Goal: Task Accomplishment & Management: Complete application form

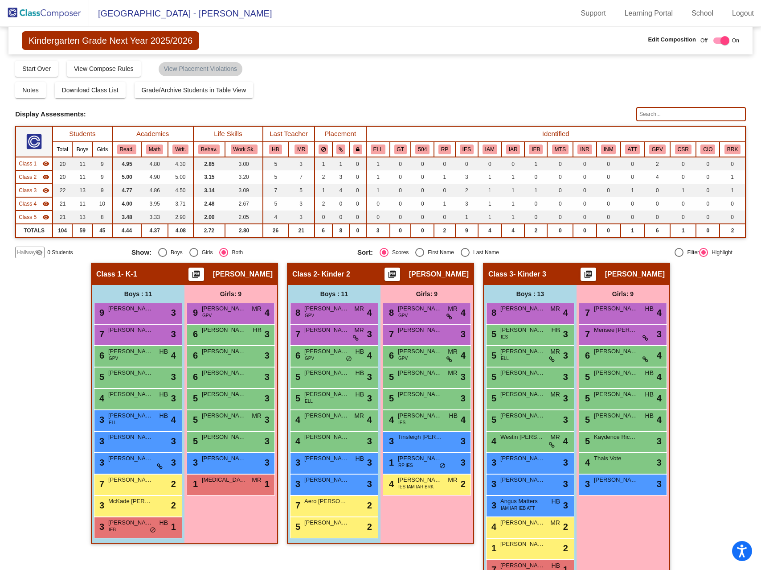
click at [35, 254] on span "Hallway" at bounding box center [26, 252] width 19 height 8
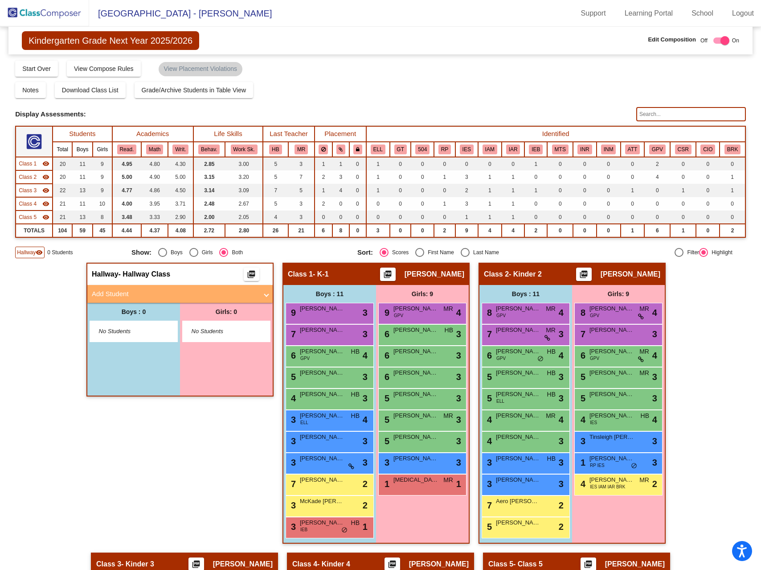
click at [119, 296] on mat-panel-title "Add Student" at bounding box center [175, 294] width 166 height 10
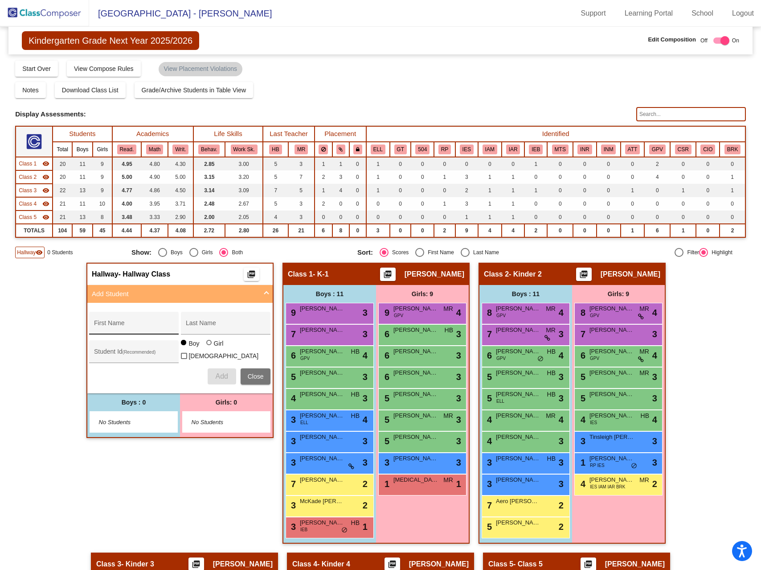
click at [123, 319] on div "First Name" at bounding box center [134, 326] width 80 height 18
type input "Bennet"
type input "?"
click at [215, 374] on span "Add" at bounding box center [221, 376] width 12 height 8
click at [214, 379] on button "Add" at bounding box center [222, 376] width 29 height 16
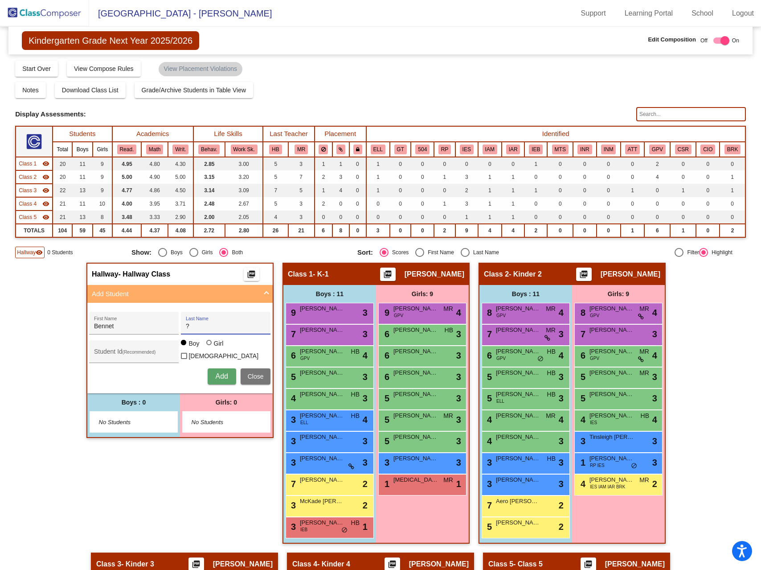
click at [194, 325] on input "?" at bounding box center [226, 326] width 80 height 7
type input "TBD"
click at [222, 378] on button "Add" at bounding box center [222, 376] width 29 height 16
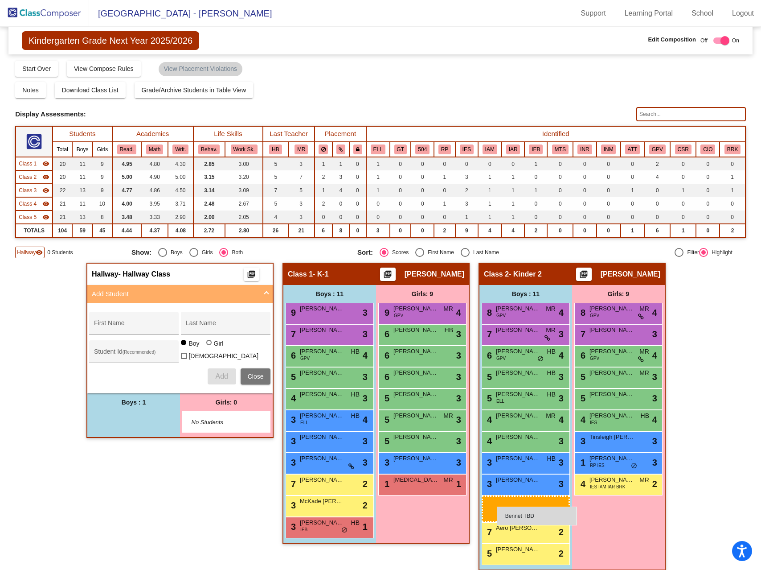
drag, startPoint x: 151, startPoint y: 421, endPoint x: 497, endPoint y: 506, distance: 356.7
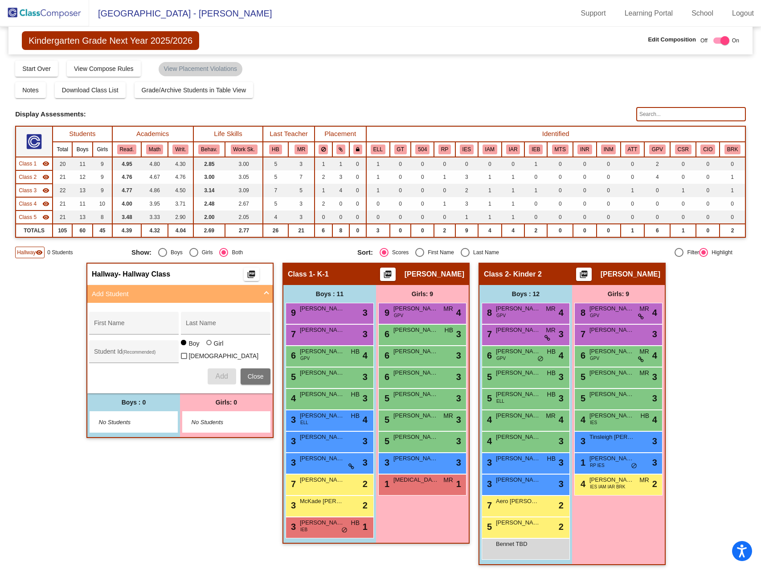
click at [48, 15] on img at bounding box center [44, 13] width 89 height 26
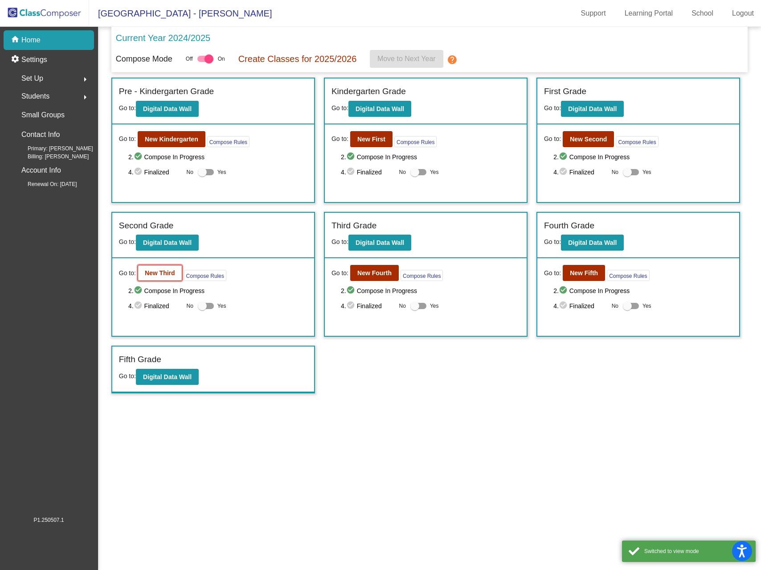
click at [159, 276] on b "New Third" at bounding box center [160, 272] width 30 height 7
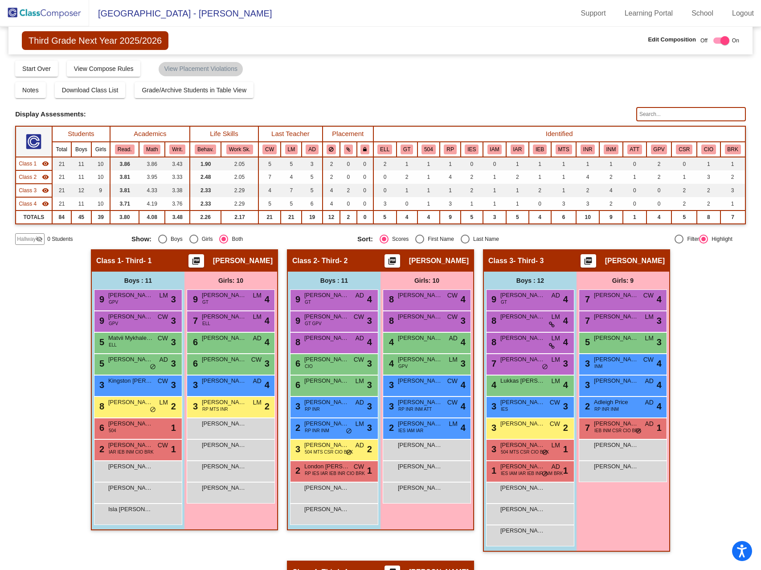
click at [60, 11] on img at bounding box center [44, 13] width 89 height 26
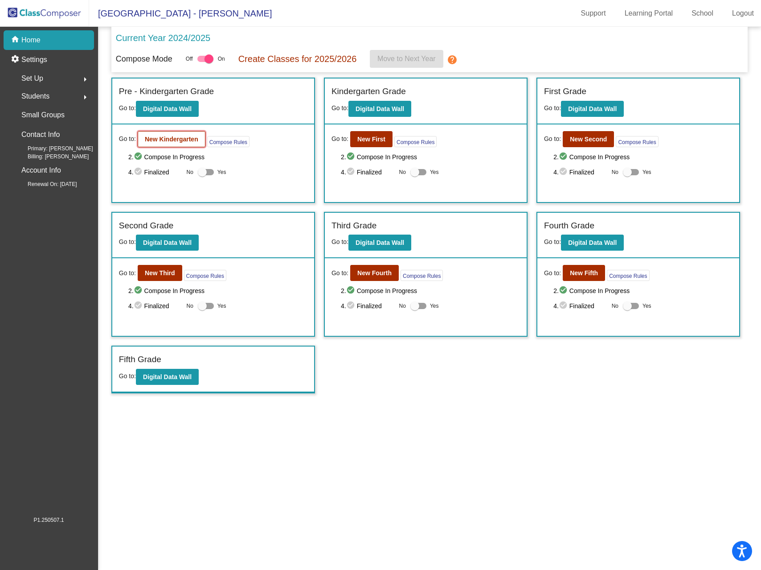
click at [189, 139] on b "New Kindergarten" at bounding box center [171, 139] width 53 height 7
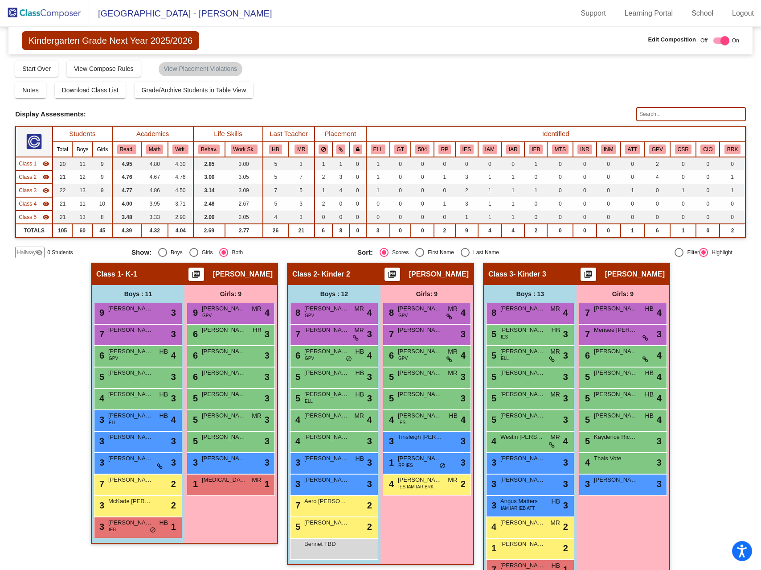
click at [41, 15] on img at bounding box center [44, 13] width 89 height 26
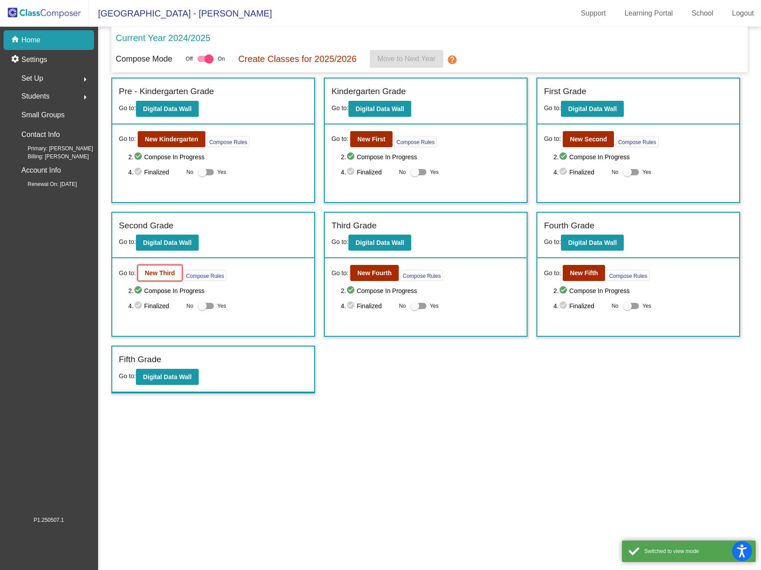
click at [163, 273] on b "New Third" at bounding box center [160, 272] width 30 height 7
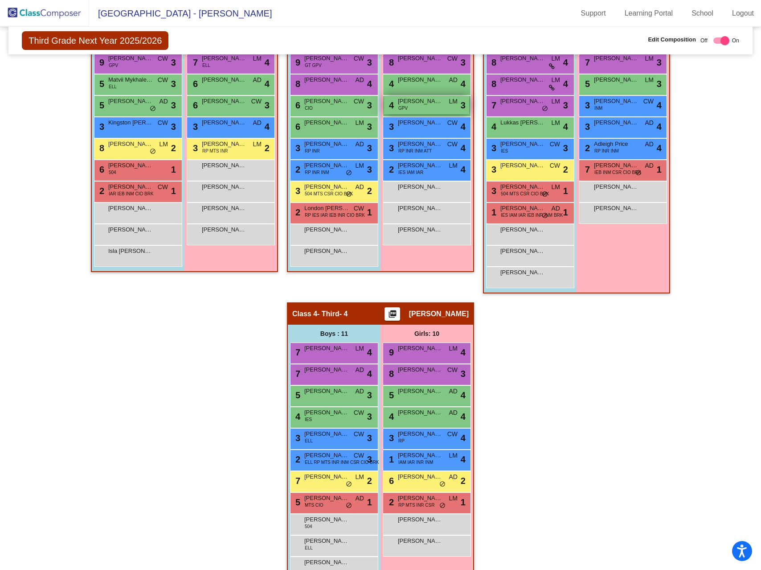
scroll to position [280, 0]
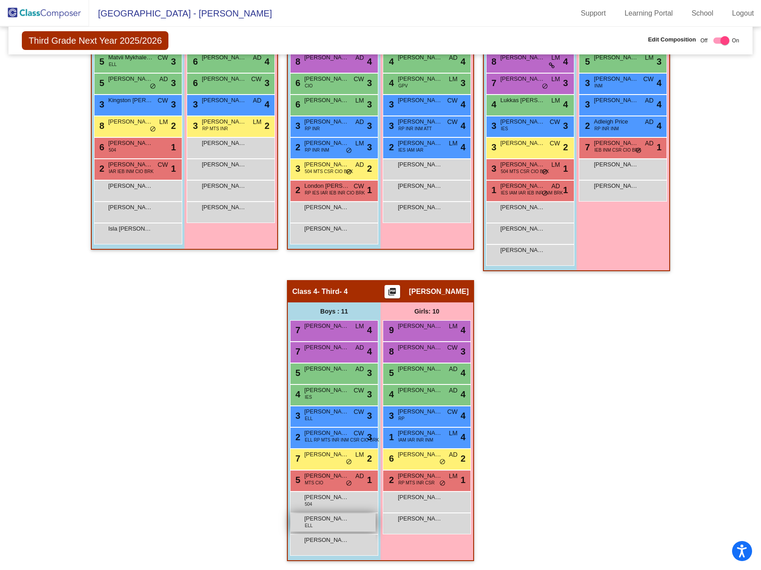
click at [350, 520] on div "[PERSON_NAME] lock do_not_disturb_alt" at bounding box center [333, 522] width 85 height 18
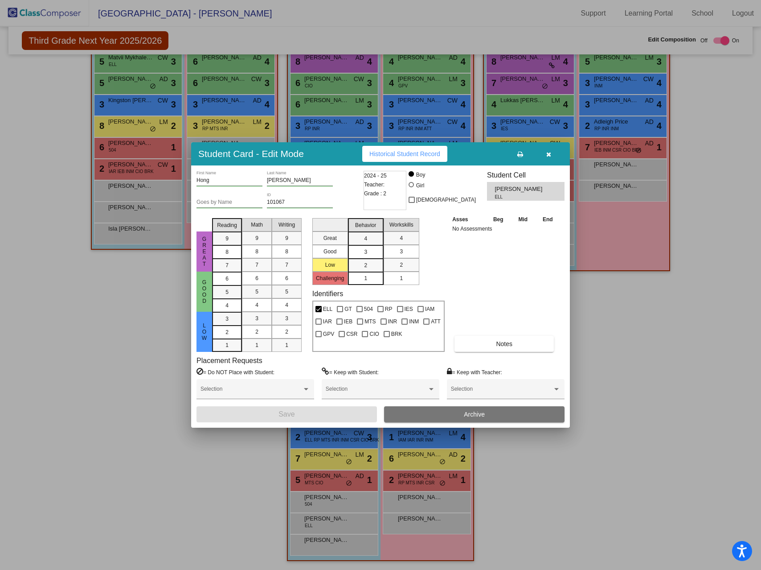
click at [441, 409] on button "Archive" at bounding box center [474, 414] width 181 height 16
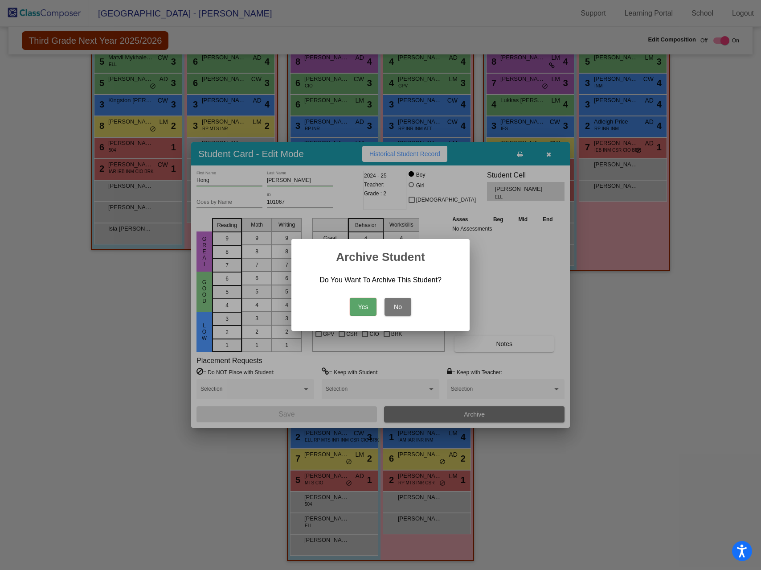
click at [368, 304] on button "Yes" at bounding box center [363, 307] width 27 height 18
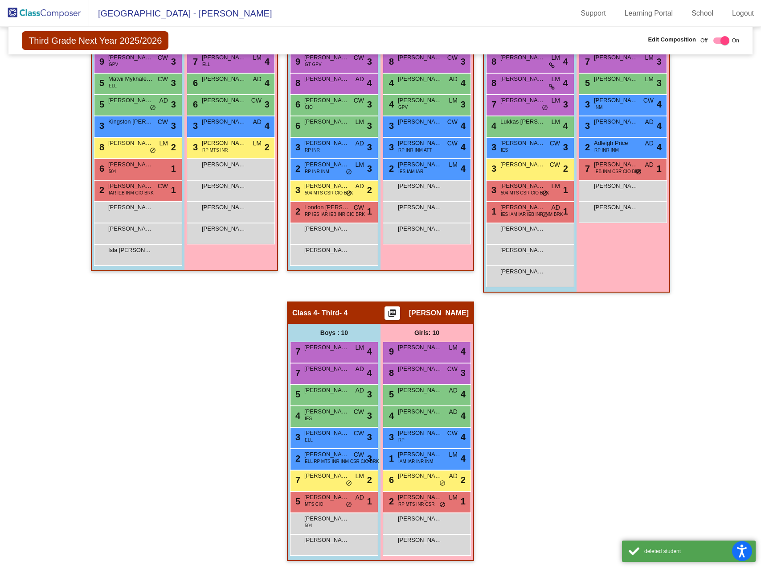
scroll to position [0, 0]
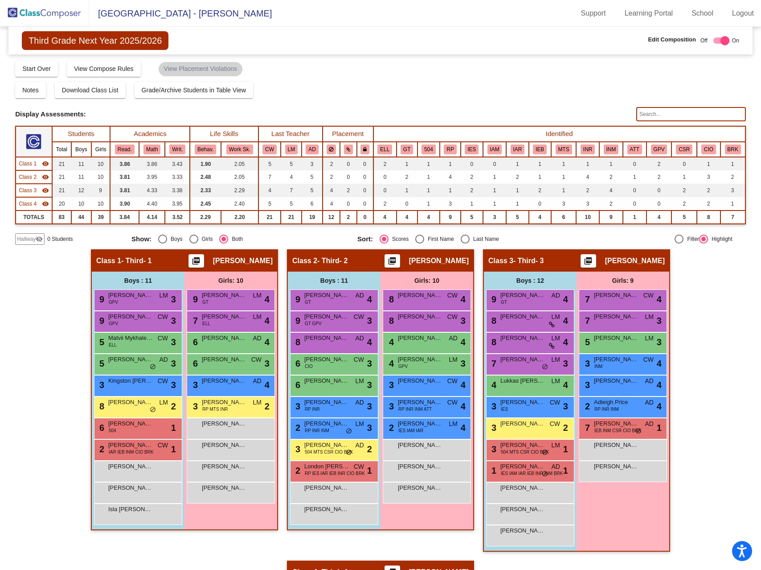
click at [27, 239] on span "Hallway" at bounding box center [26, 239] width 19 height 8
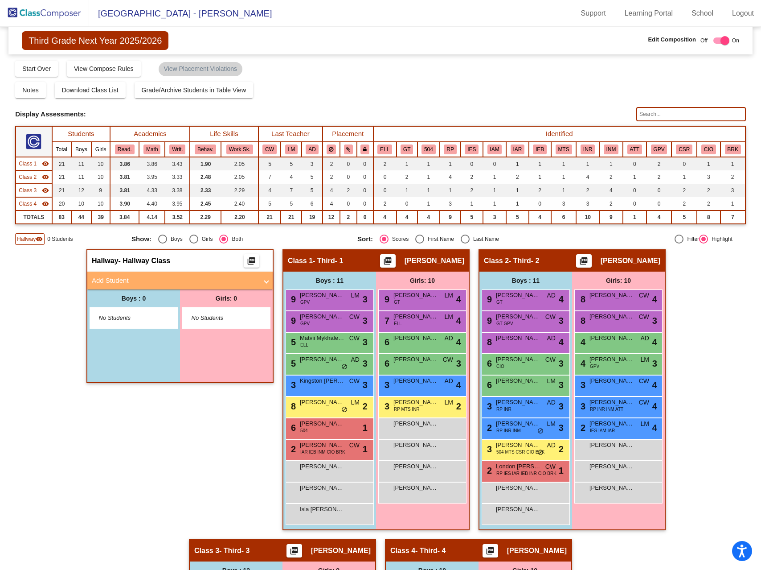
click at [107, 280] on mat-panel-title "Add Student" at bounding box center [175, 281] width 166 height 10
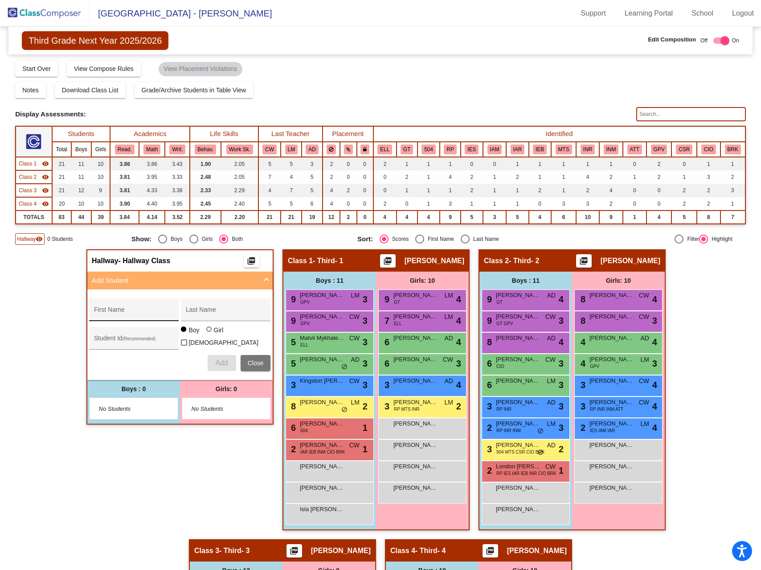
click at [108, 308] on div "First Name" at bounding box center [134, 312] width 80 height 18
type input "Mavrick"
type input "TBD"
click at [221, 363] on span "Add" at bounding box center [221, 363] width 12 height 8
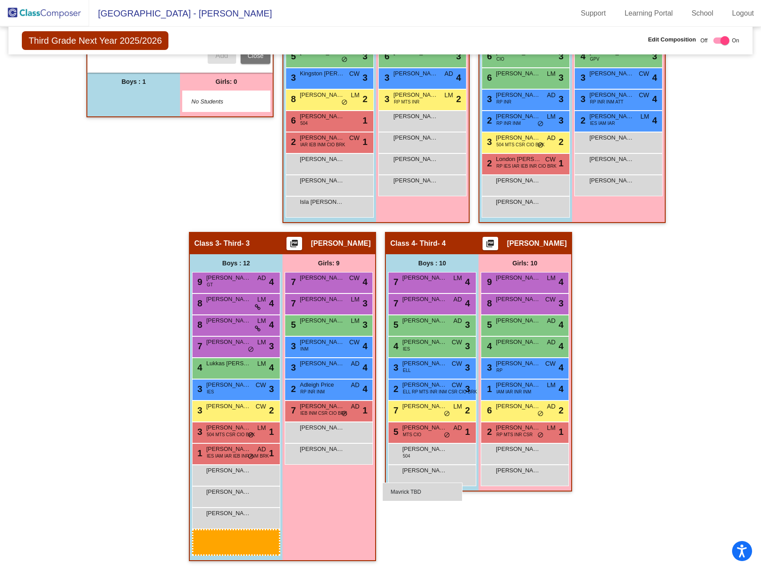
scroll to position [280, 0]
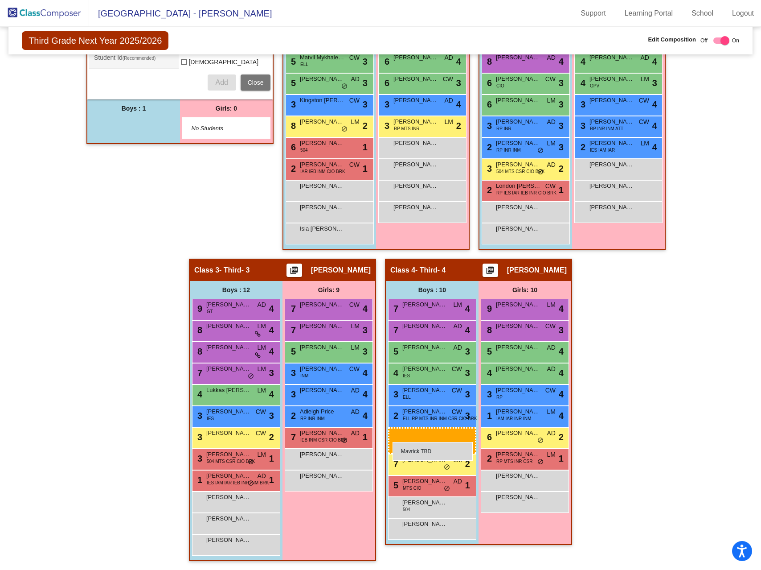
drag, startPoint x: 125, startPoint y: 409, endPoint x: 393, endPoint y: 442, distance: 270.0
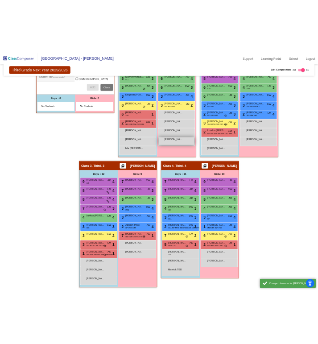
scroll to position [0, 0]
